Goal: Use online tool/utility

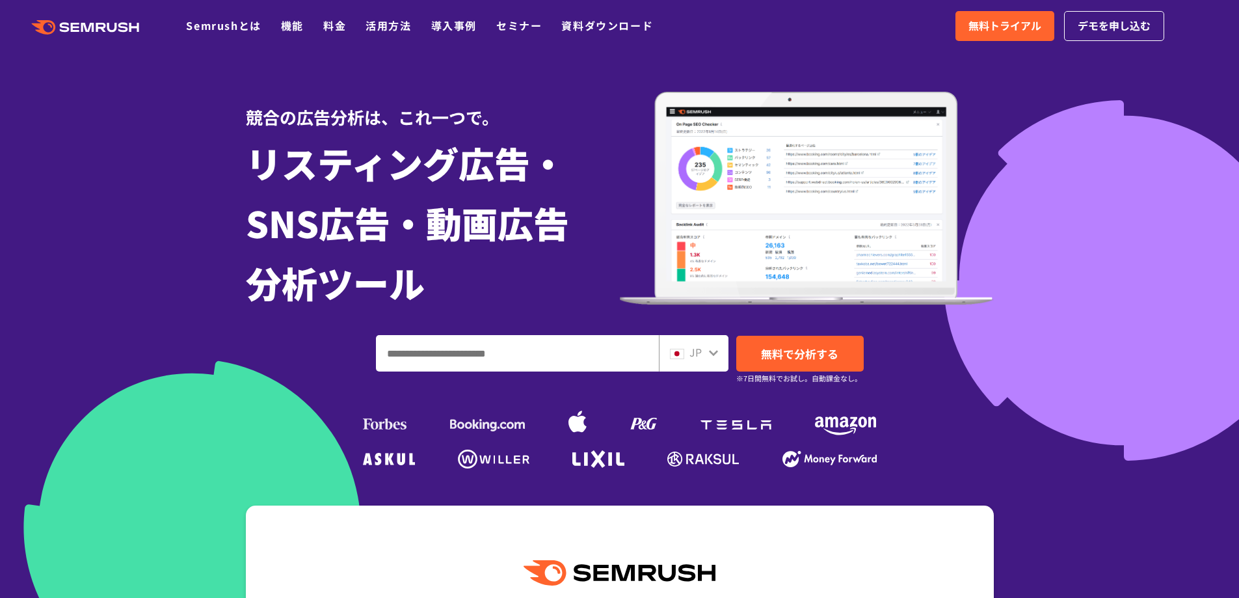
click at [459, 351] on input "ドメイン、キーワードまたはURLを入力してください" at bounding box center [518, 353] width 282 height 35
type input "*"
type input "******"
click at [805, 341] on link "無料で分析する" at bounding box center [799, 354] width 127 height 36
